Goal: Task Accomplishment & Management: Complete application form

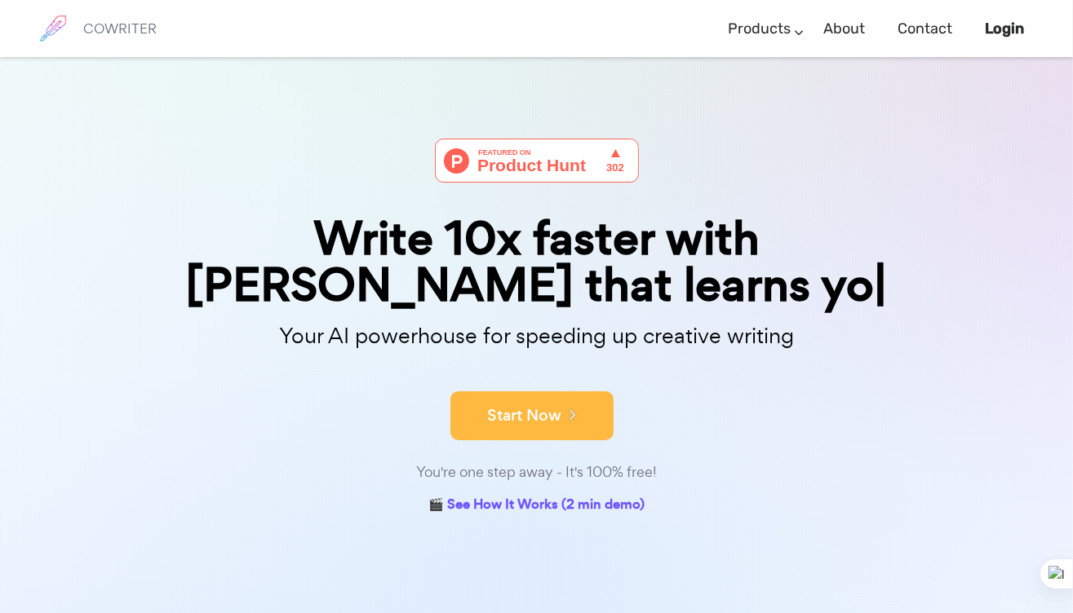
click at [506, 427] on div "Write 10x faster with AI that learns yo Your AI powerhouse for speeding up crea…" at bounding box center [537, 329] width 816 height 380
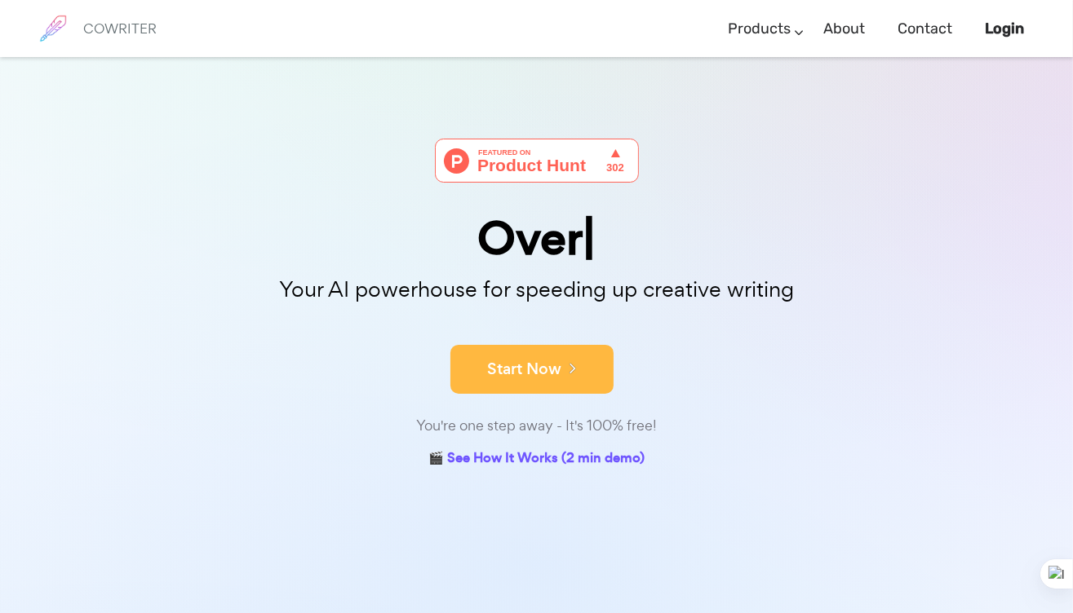
click at [509, 368] on button "Start Now" at bounding box center [531, 369] width 163 height 49
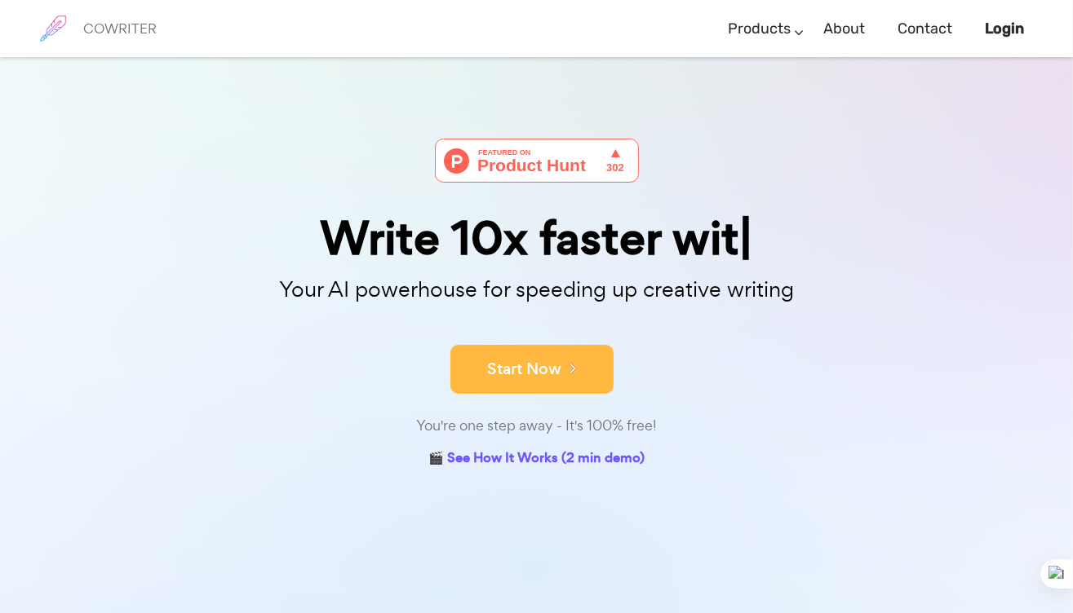
click at [512, 371] on button "Start Now" at bounding box center [531, 369] width 163 height 49
